Goal: Task Accomplishment & Management: Manage account settings

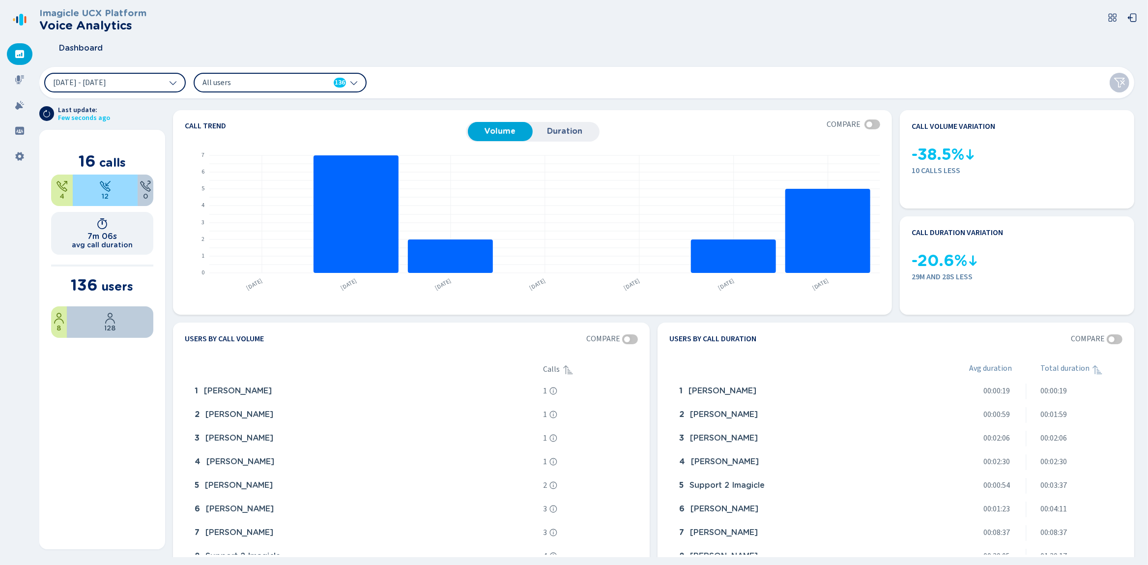
click at [7, 166] on nav at bounding box center [19, 282] width 39 height 565
click at [20, 157] on icon at bounding box center [20, 156] width 10 height 10
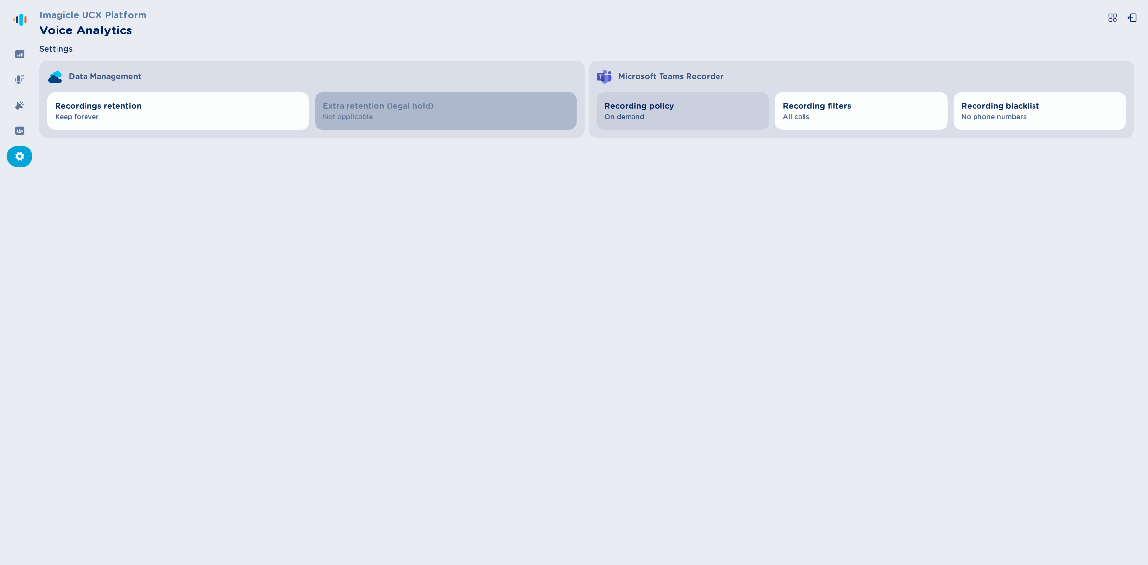
click at [661, 118] on span "On demand" at bounding box center [682, 117] width 157 height 10
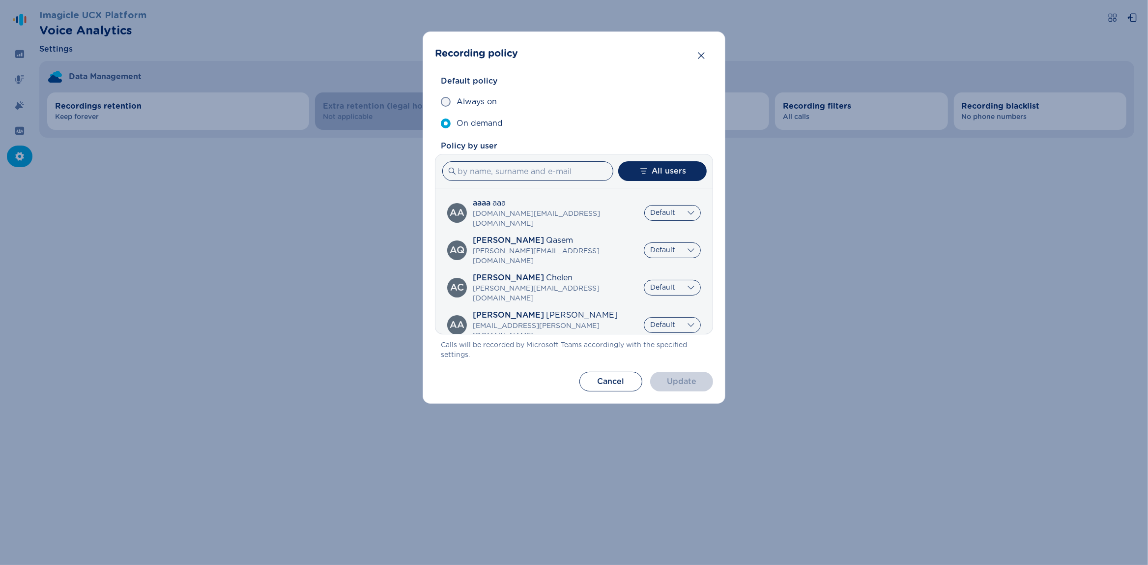
click at [675, 200] on div "aa aaaa aaa [DOMAIN_NAME][EMAIL_ADDRESS][DOMAIN_NAME] Default Always on On dema…" at bounding box center [574, 212] width 254 height 31
click at [644, 205] on select "Default Always on On demand" at bounding box center [672, 213] width 57 height 16
click at [793, 213] on div "Recording policy Default policy Always on On demand Policy by user All users aa…" at bounding box center [574, 282] width 1148 height 565
click at [604, 390] on button "Cancel" at bounding box center [610, 381] width 63 height 20
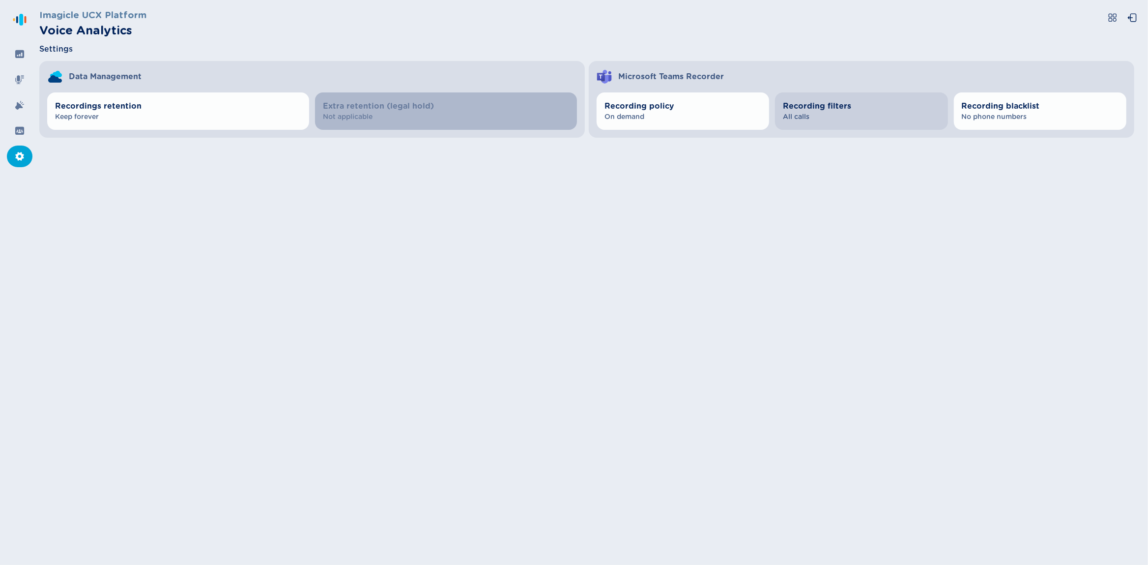
click at [801, 113] on span "All calls" at bounding box center [861, 117] width 157 height 10
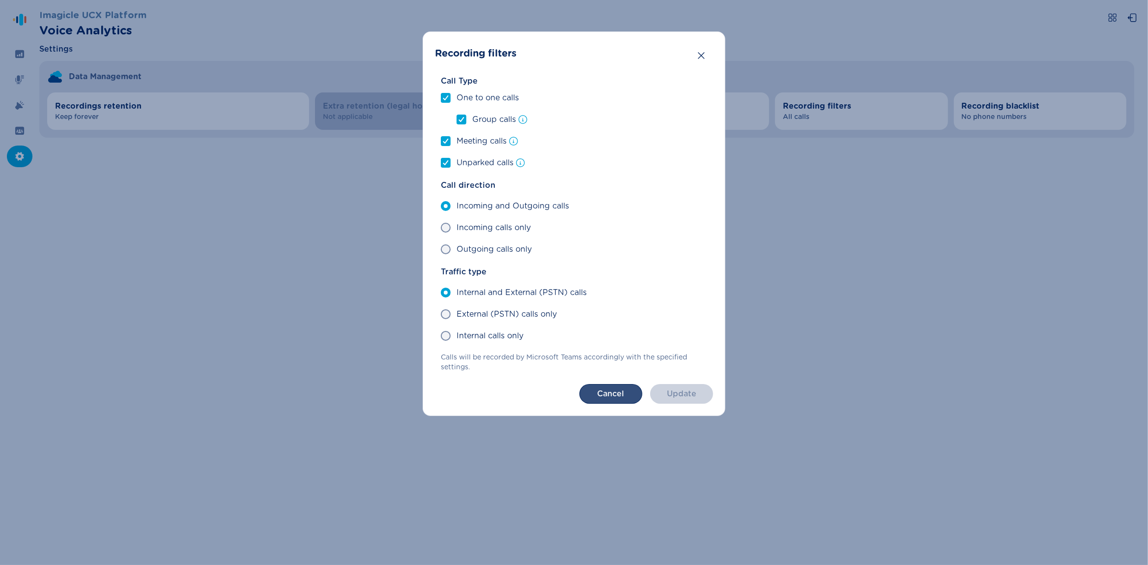
click at [599, 392] on button "Cancel" at bounding box center [610, 394] width 63 height 20
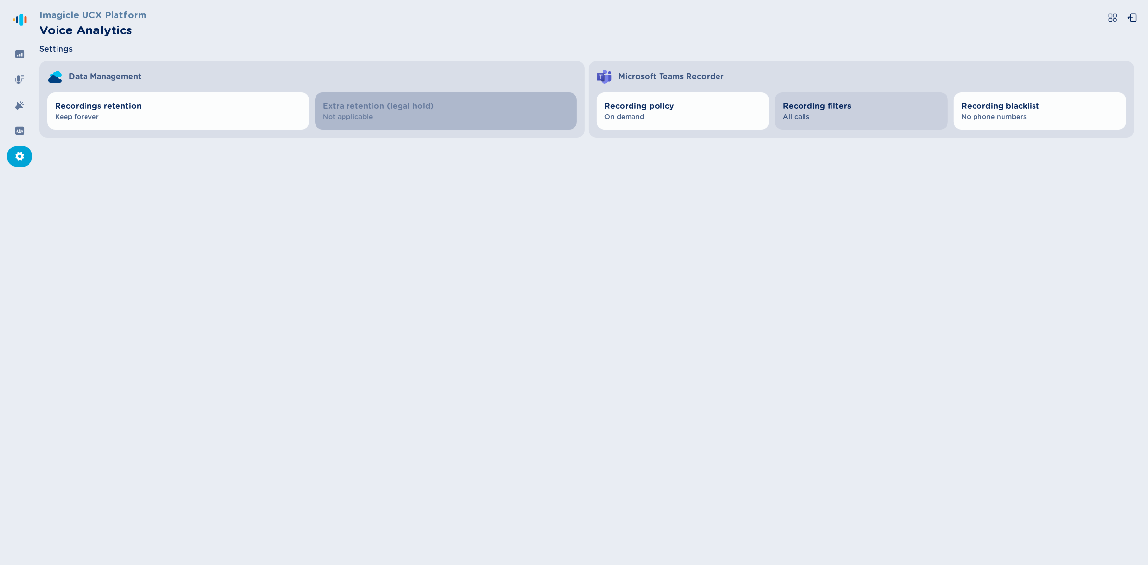
click at [831, 111] on span "Recording filters" at bounding box center [861, 106] width 157 height 12
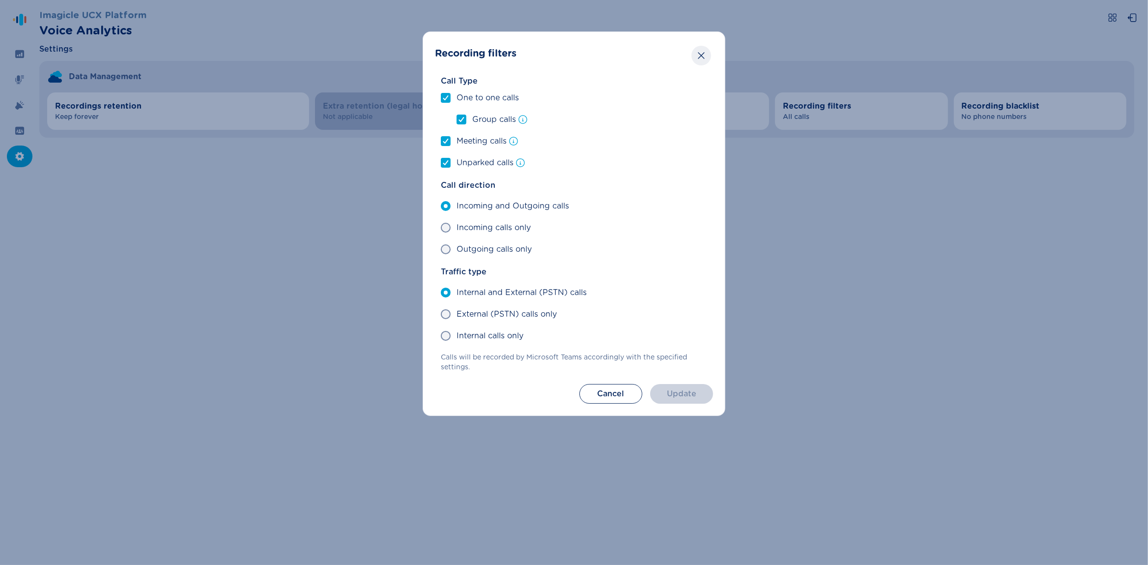
click at [708, 56] on button "Close" at bounding box center [701, 56] width 20 height 20
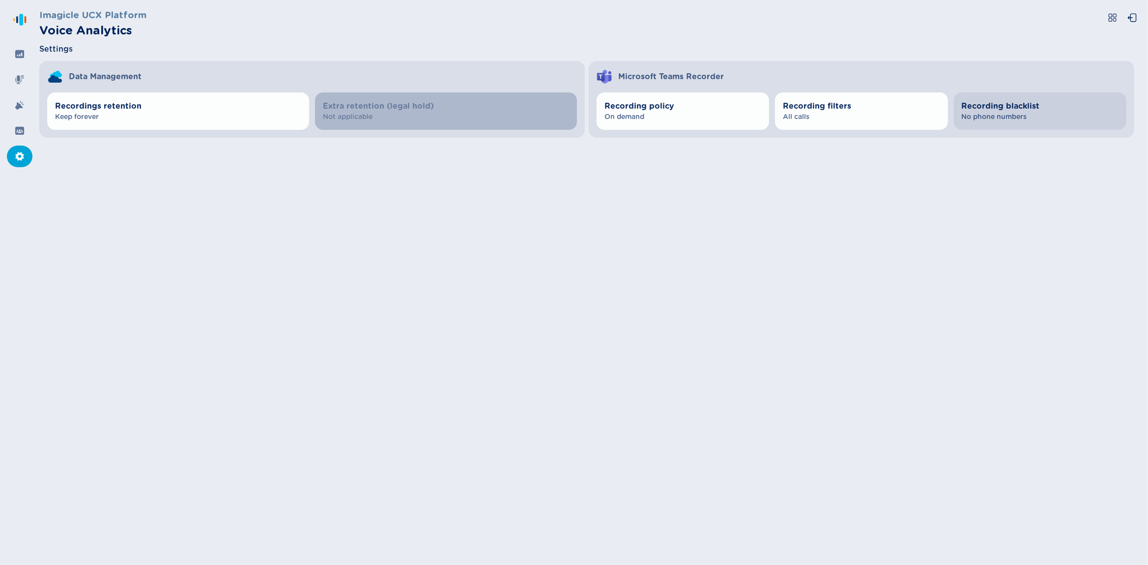
click at [1003, 118] on span "No phone numbers" at bounding box center [1040, 117] width 157 height 10
